Goal: Task Accomplishment & Management: Manage account settings

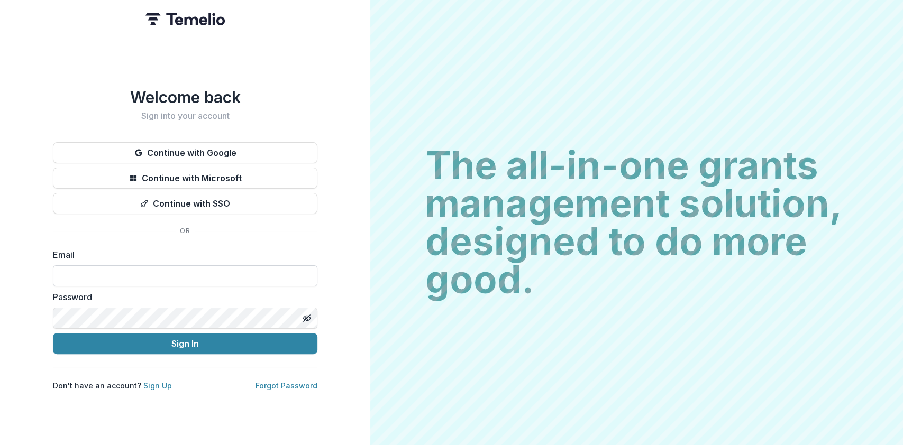
click at [247, 278] on input at bounding box center [185, 275] width 264 height 21
type input "**********"
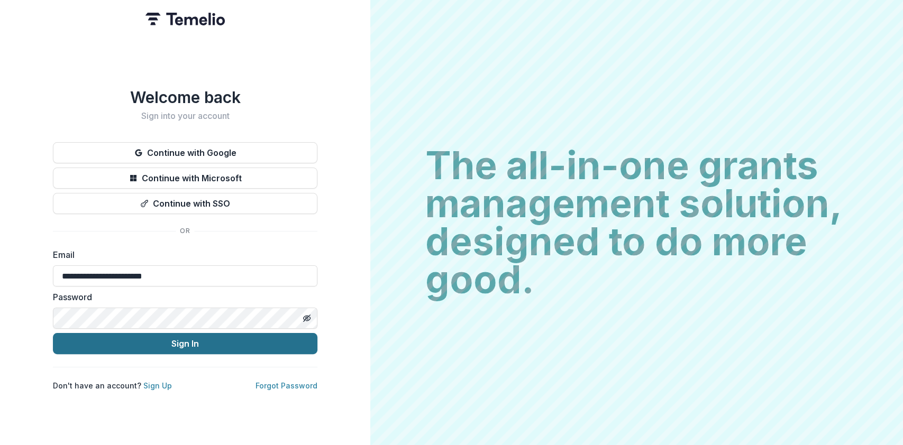
click at [194, 335] on button "Sign In" at bounding box center [185, 343] width 264 height 21
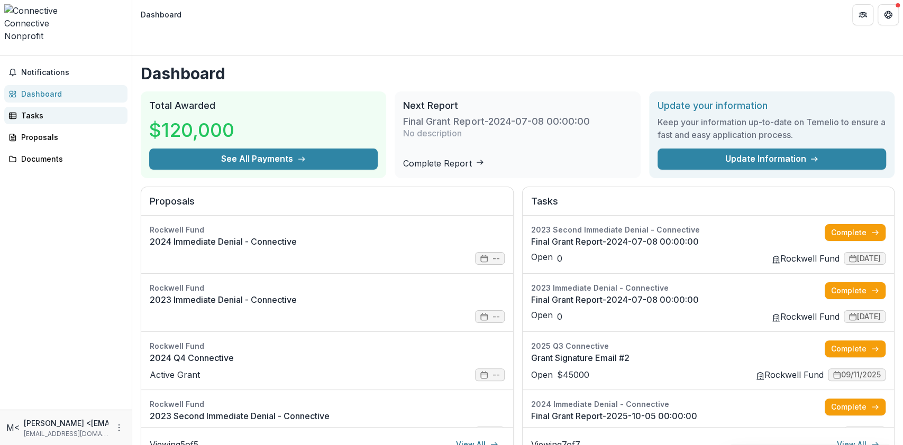
click at [52, 110] on div "Tasks" at bounding box center [70, 115] width 98 height 11
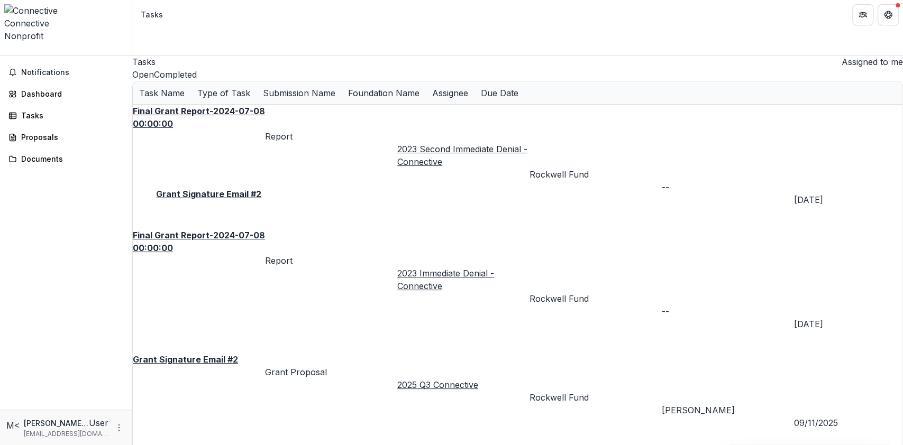
click at [206, 354] on u "Grant Signature Email #2" at bounding box center [185, 359] width 105 height 11
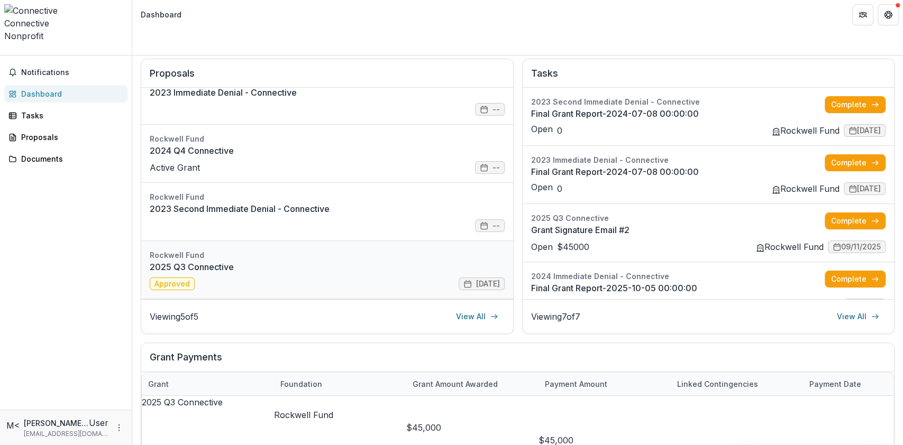
scroll to position [141, 0]
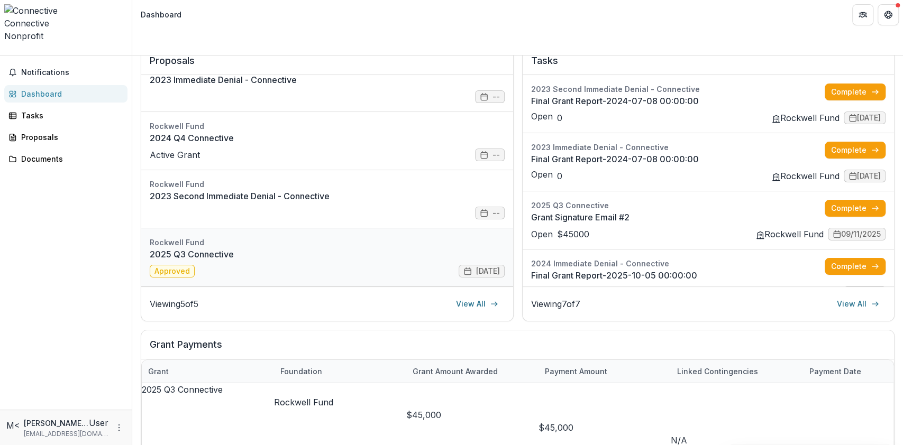
click at [256, 248] on link "2025 Q3 Connective" at bounding box center [327, 254] width 355 height 13
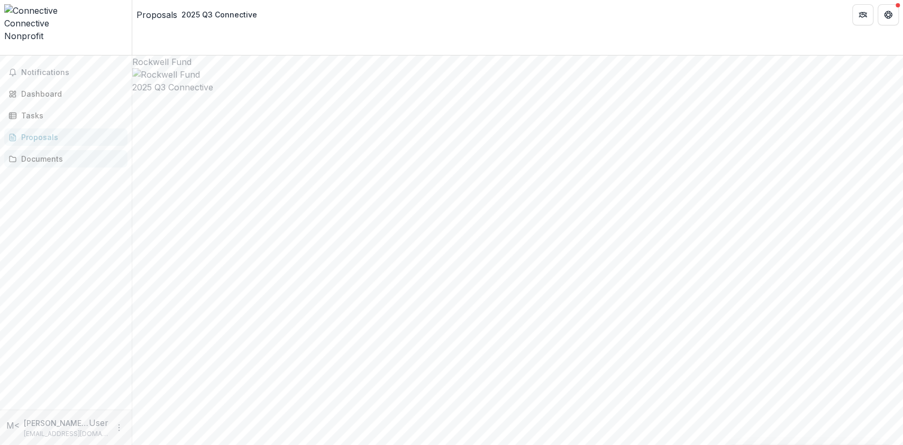
click at [47, 153] on div "Documents" at bounding box center [70, 158] width 98 height 11
